Goal: Information Seeking & Learning: Learn about a topic

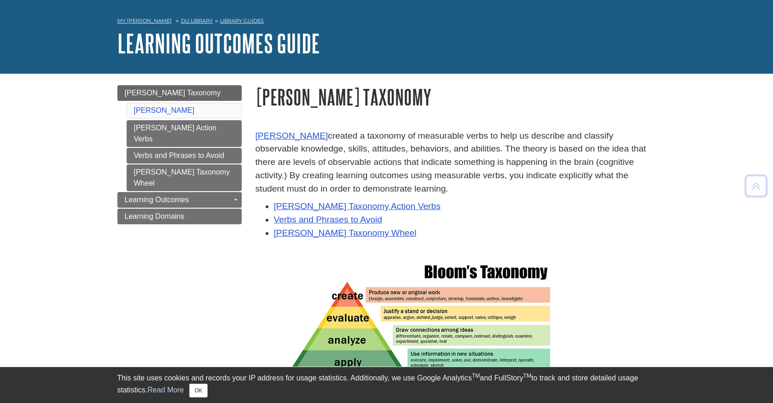
scroll to position [25, 0]
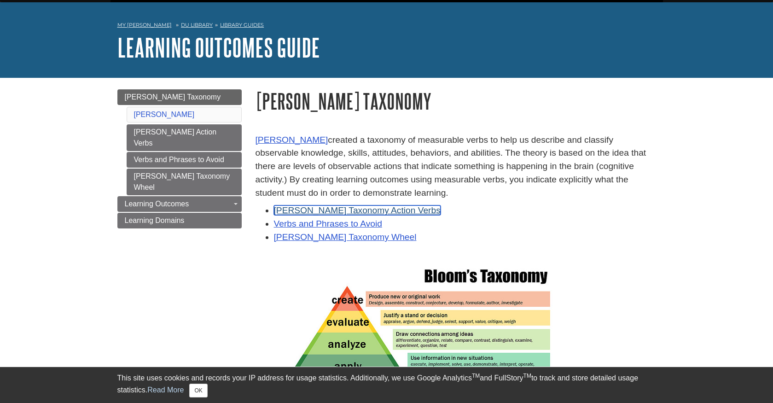
click at [327, 209] on link "Bloom's Taxonomy Action Verbs" at bounding box center [357, 210] width 167 height 10
click at [322, 224] on link "Verbs and Phrases to Avoid" at bounding box center [328, 224] width 108 height 10
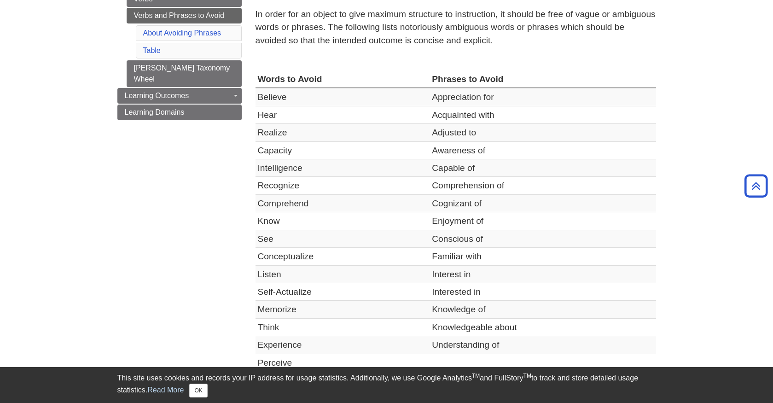
scroll to position [150, 0]
